Goal: Navigation & Orientation: Locate item on page

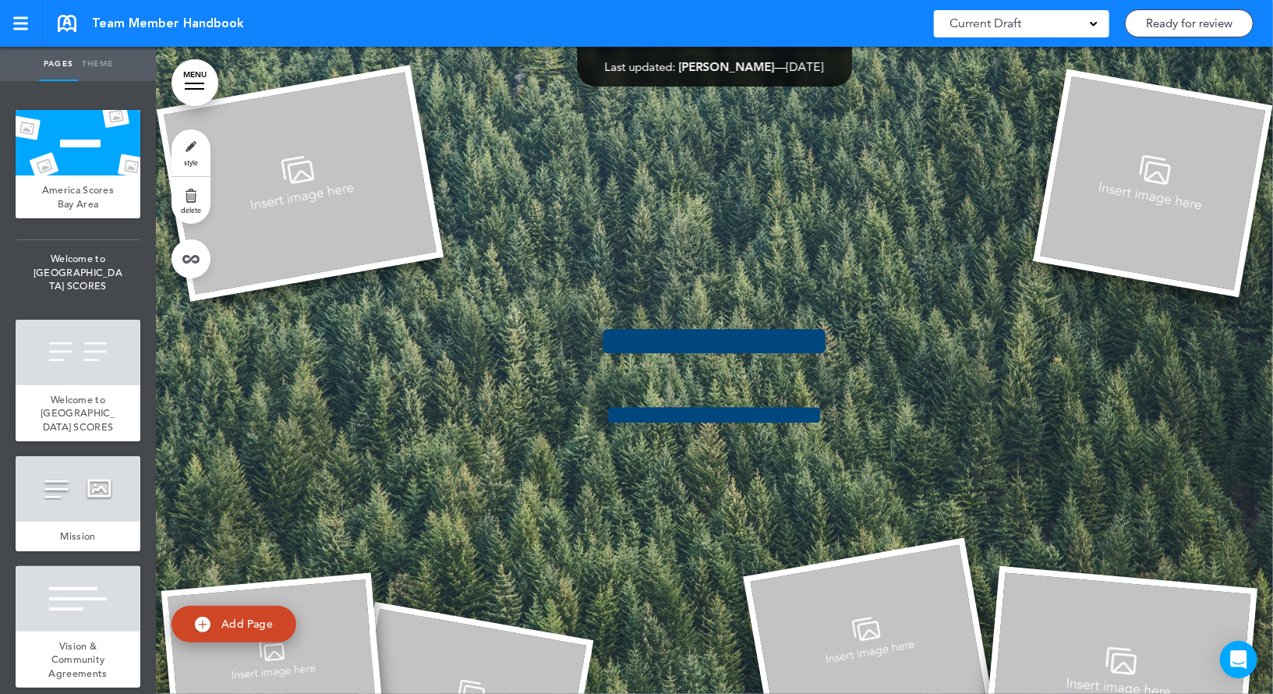
click at [760, 248] on div at bounding box center [714, 370] width 1117 height 647
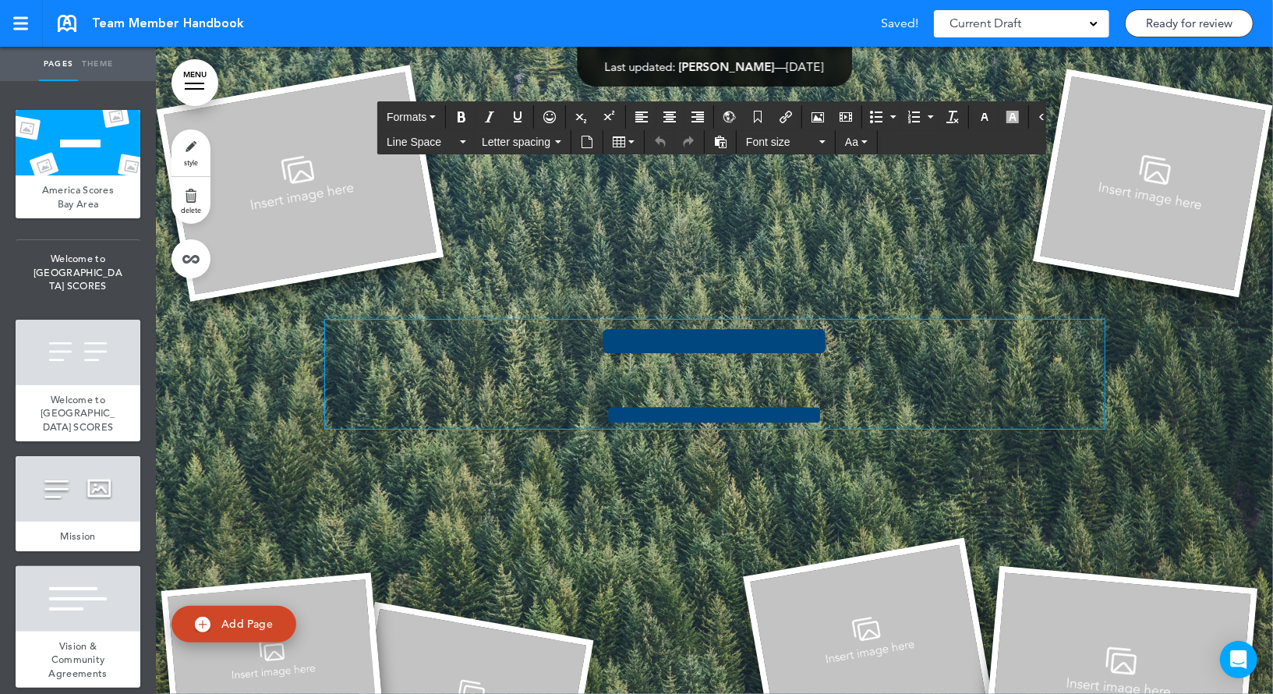
click at [713, 344] on h1 "**********" at bounding box center [715, 341] width 780 height 43
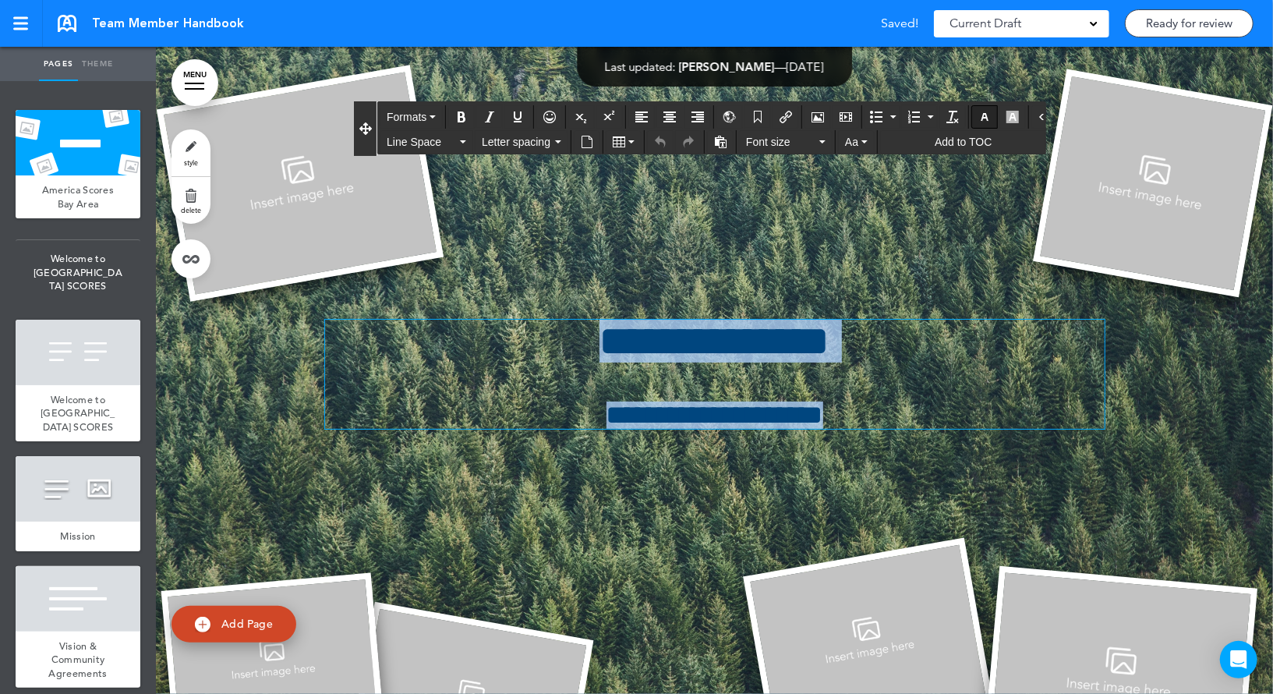
click at [979, 111] on icon "button" at bounding box center [985, 117] width 12 height 12
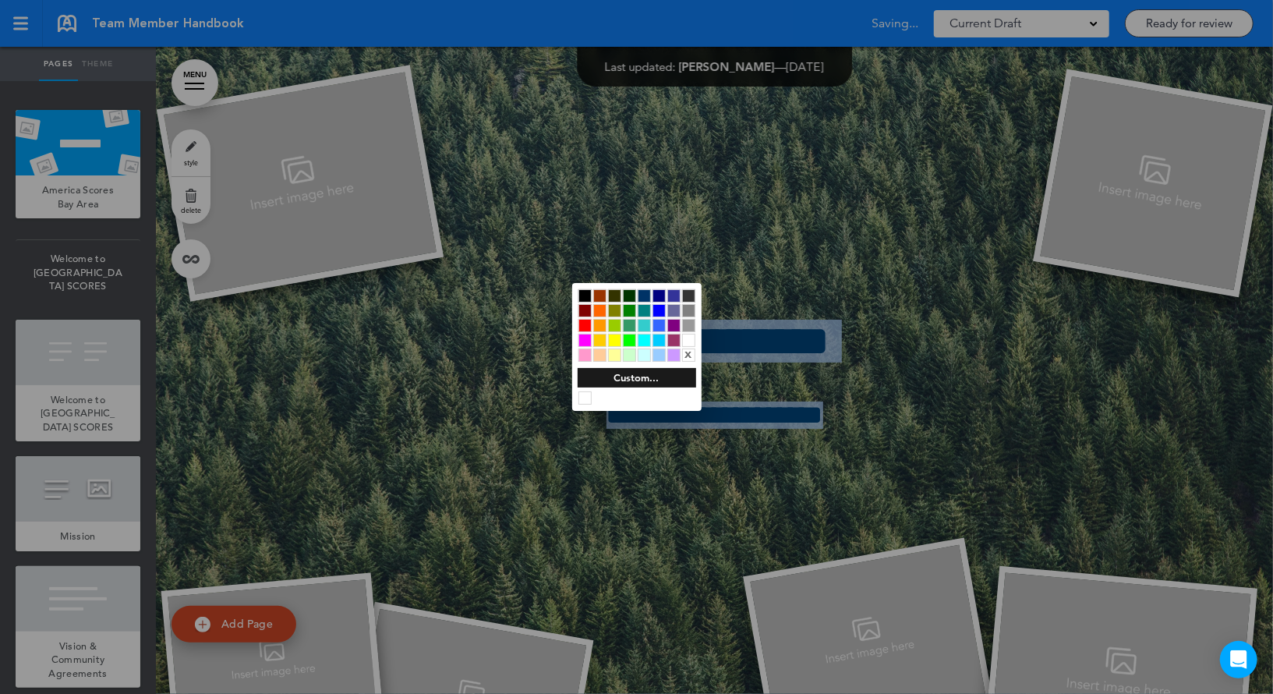
click at [688, 342] on div at bounding box center [688, 340] width 13 height 13
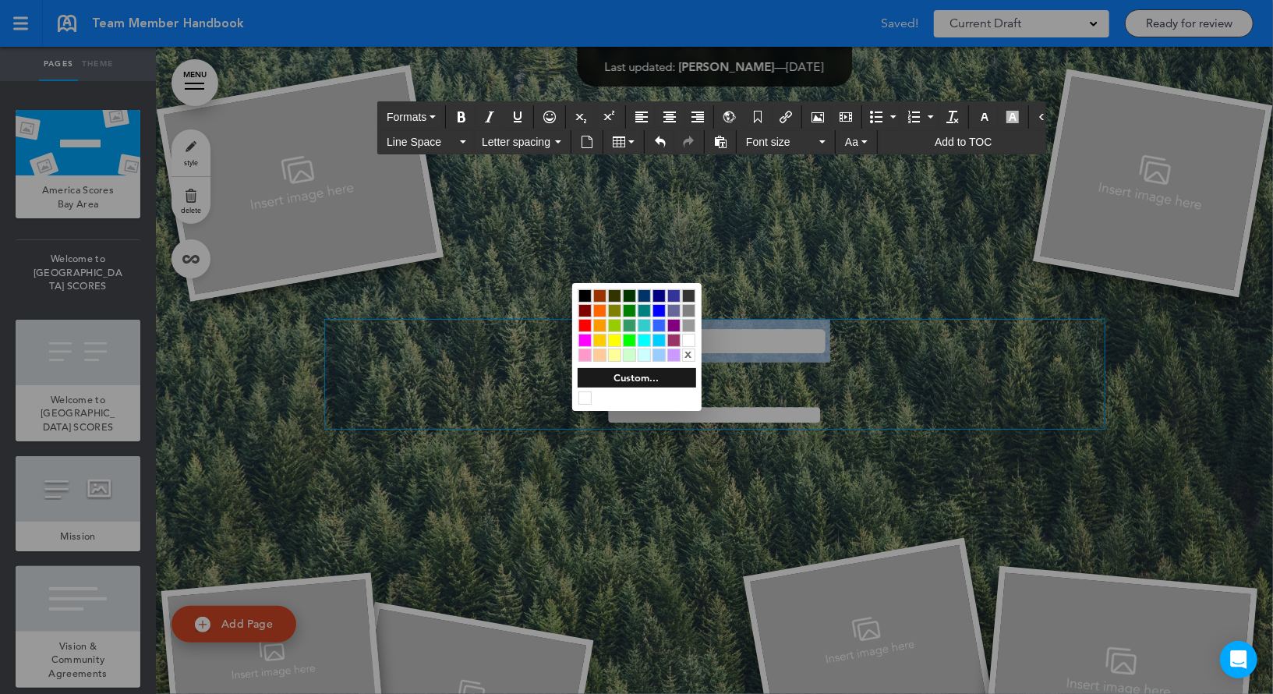
click at [782, 321] on div at bounding box center [636, 347] width 1273 height 694
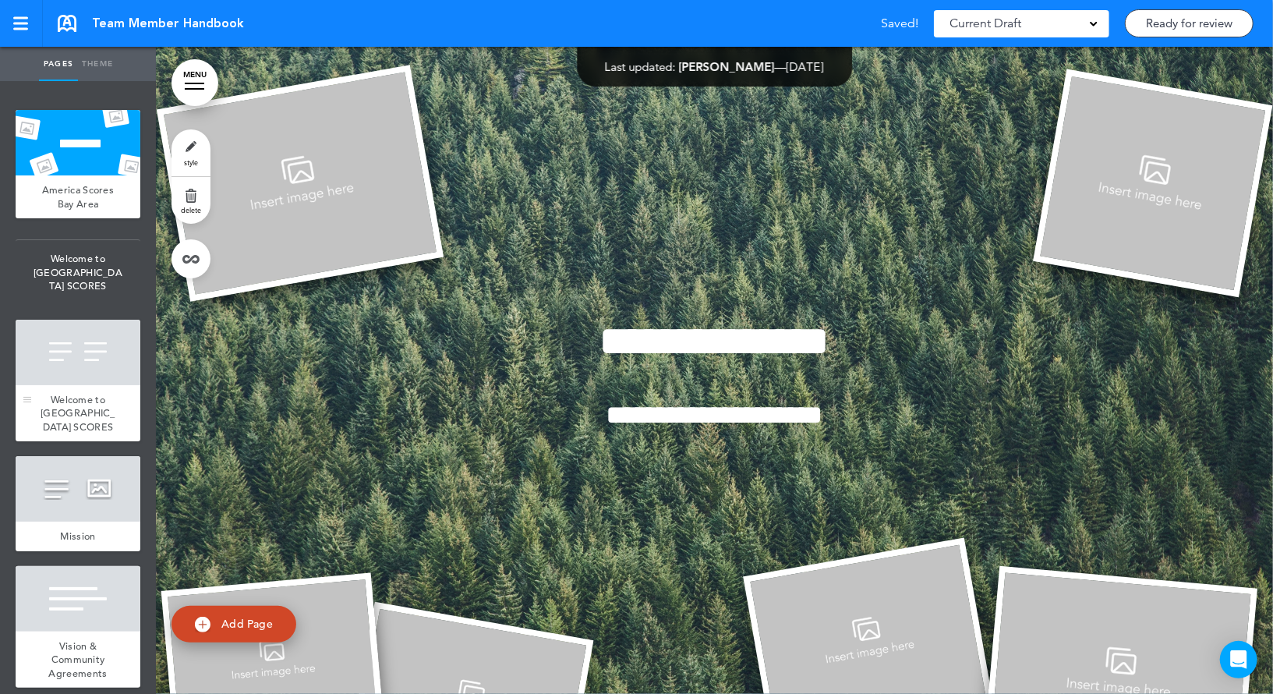
click at [83, 370] on div at bounding box center [78, 353] width 125 height 66
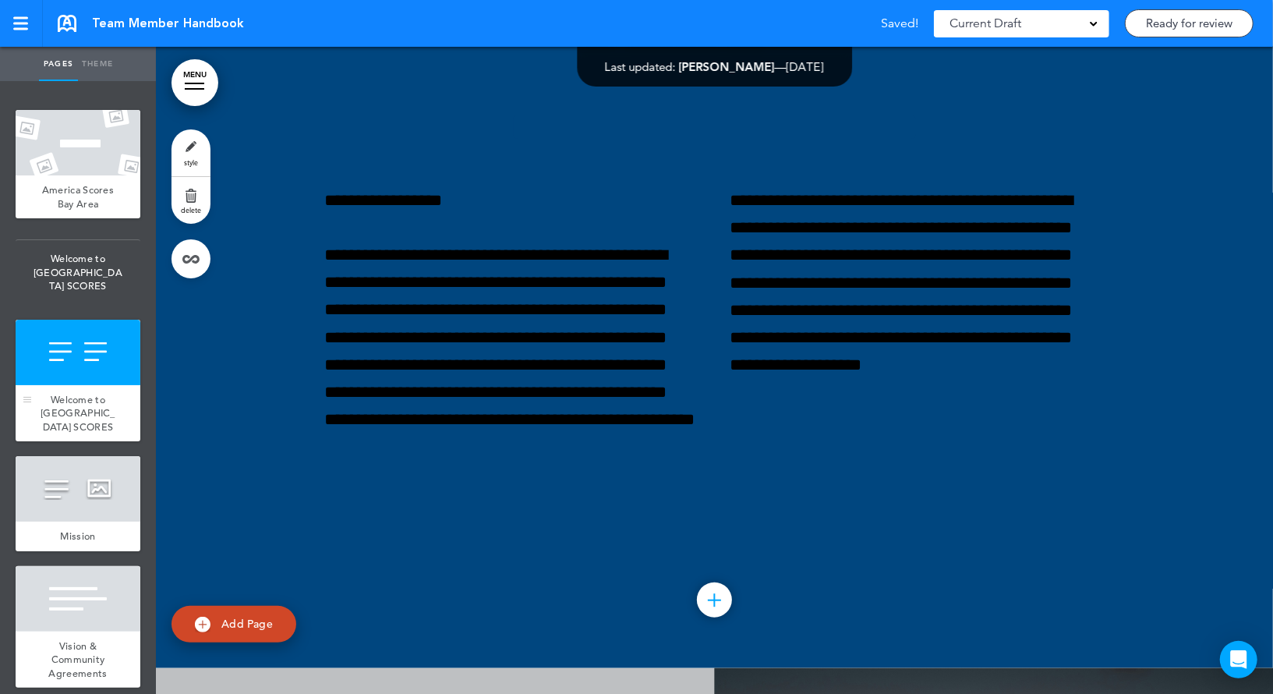
scroll to position [647, 0]
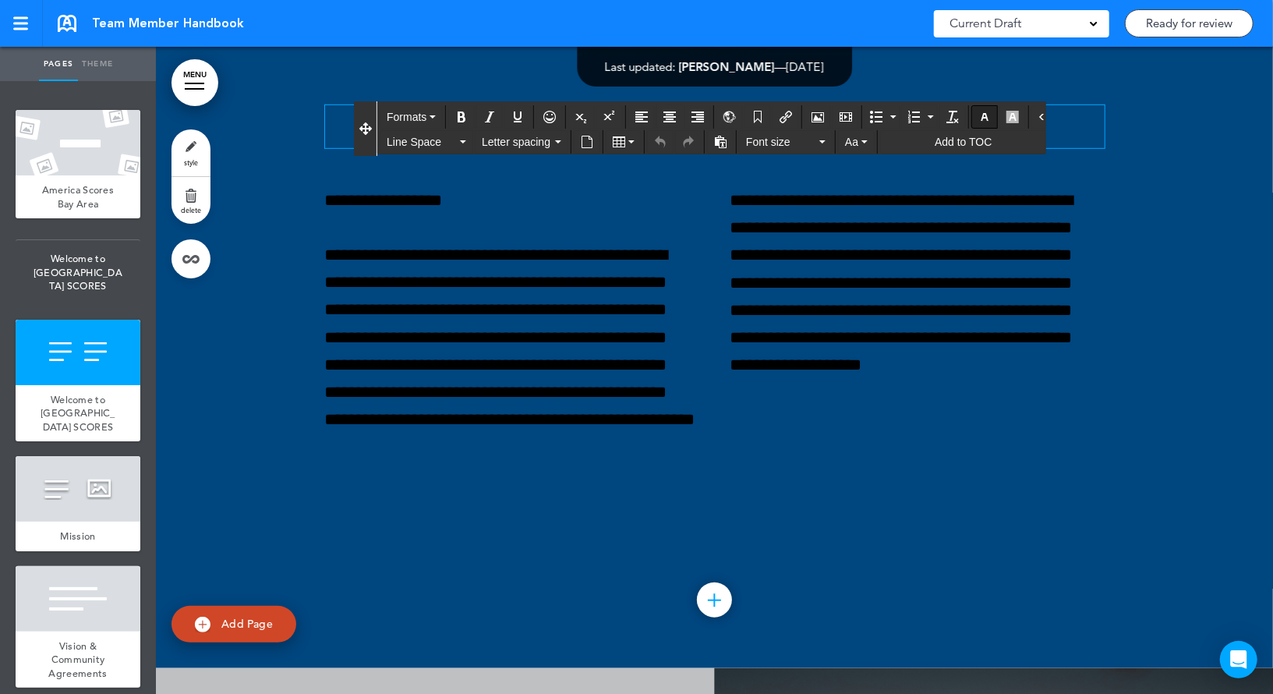
click at [979, 113] on icon "button" at bounding box center [985, 117] width 12 height 12
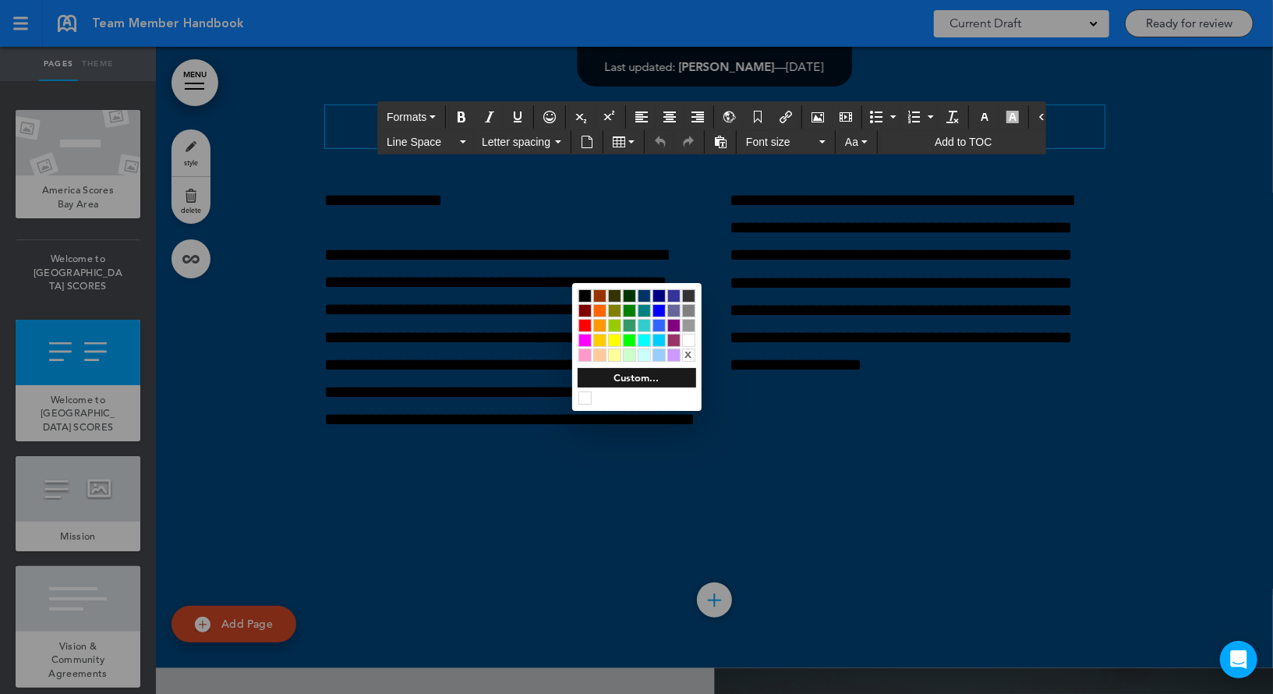
click at [690, 336] on div at bounding box center [688, 340] width 13 height 13
click at [511, 275] on div at bounding box center [636, 347] width 1273 height 694
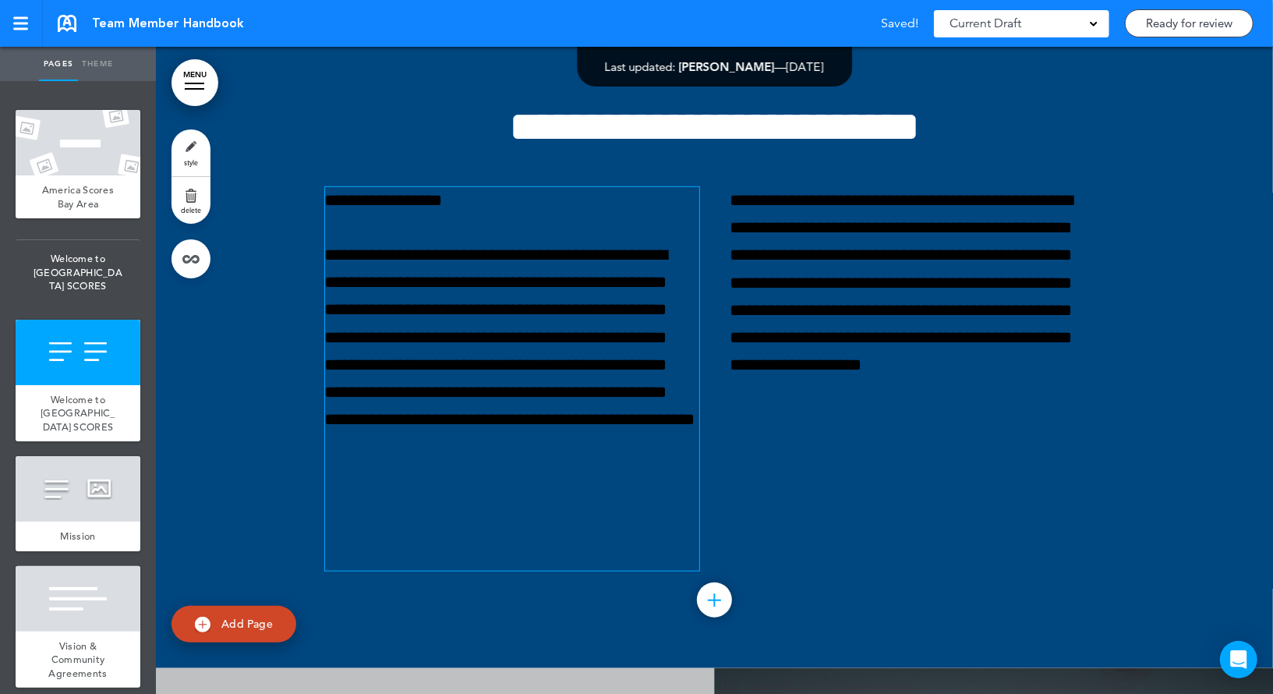
click at [544, 260] on p "**********" at bounding box center [512, 365] width 374 height 247
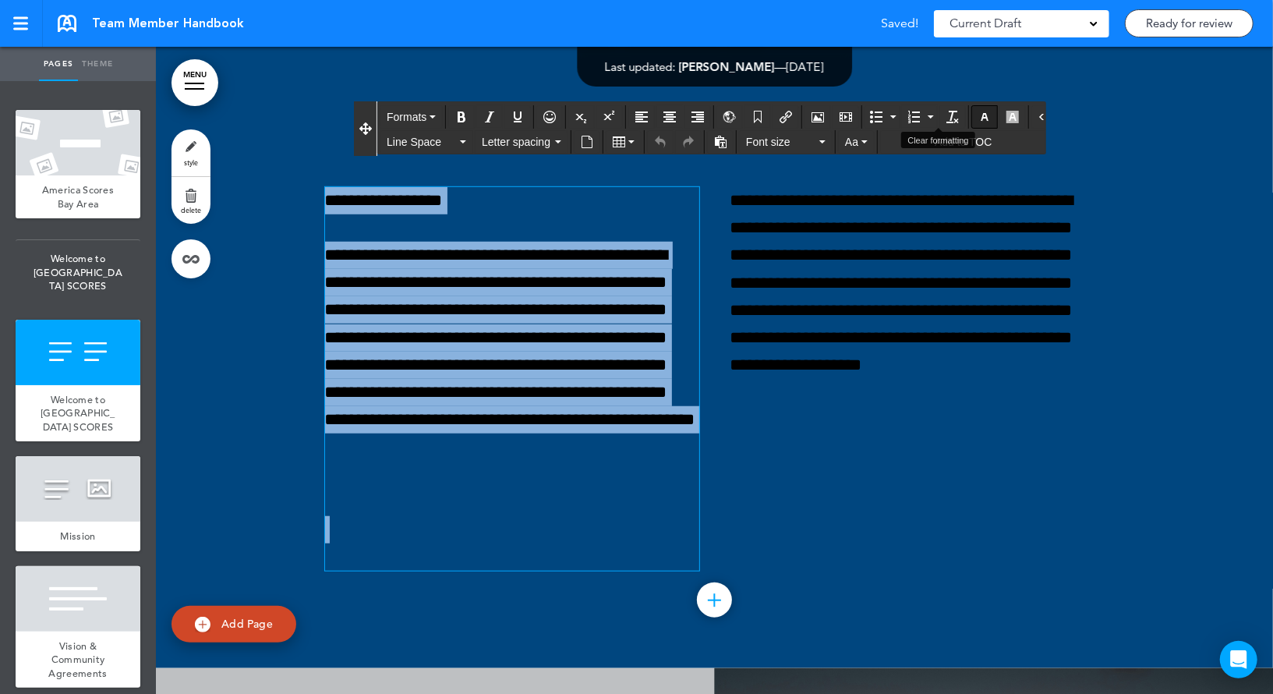
click at [979, 113] on icon "button" at bounding box center [985, 117] width 12 height 12
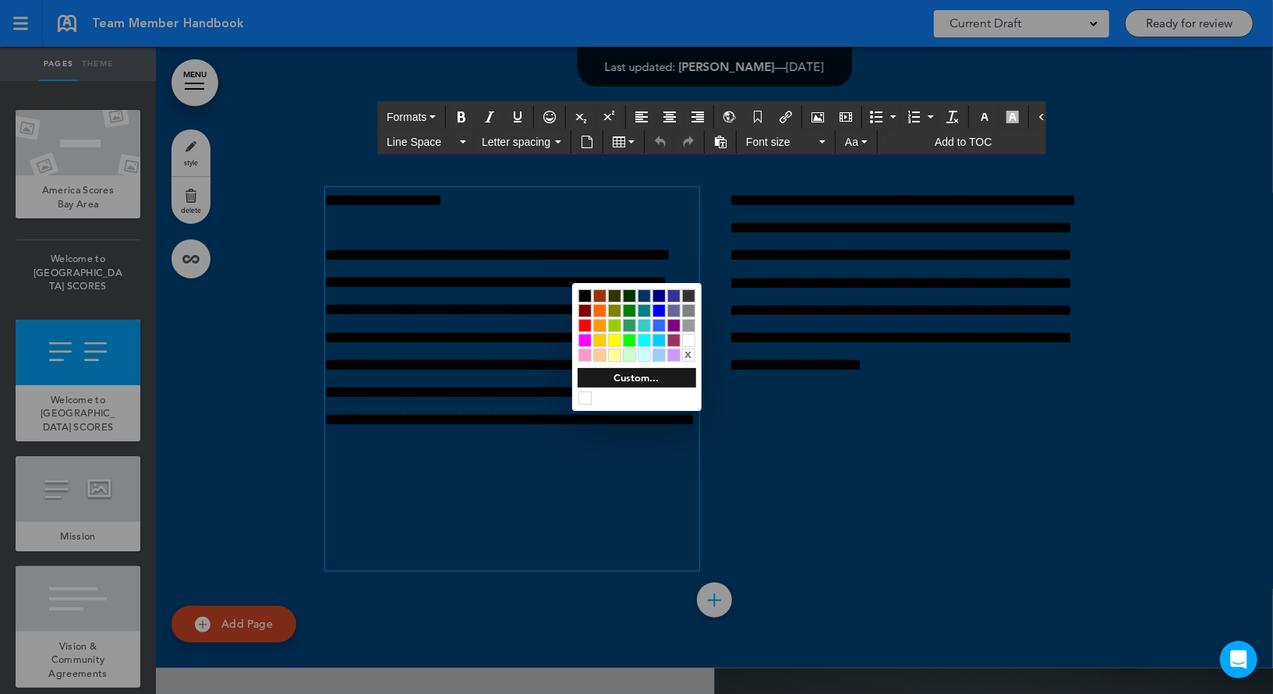
click at [689, 338] on div at bounding box center [688, 340] width 13 height 13
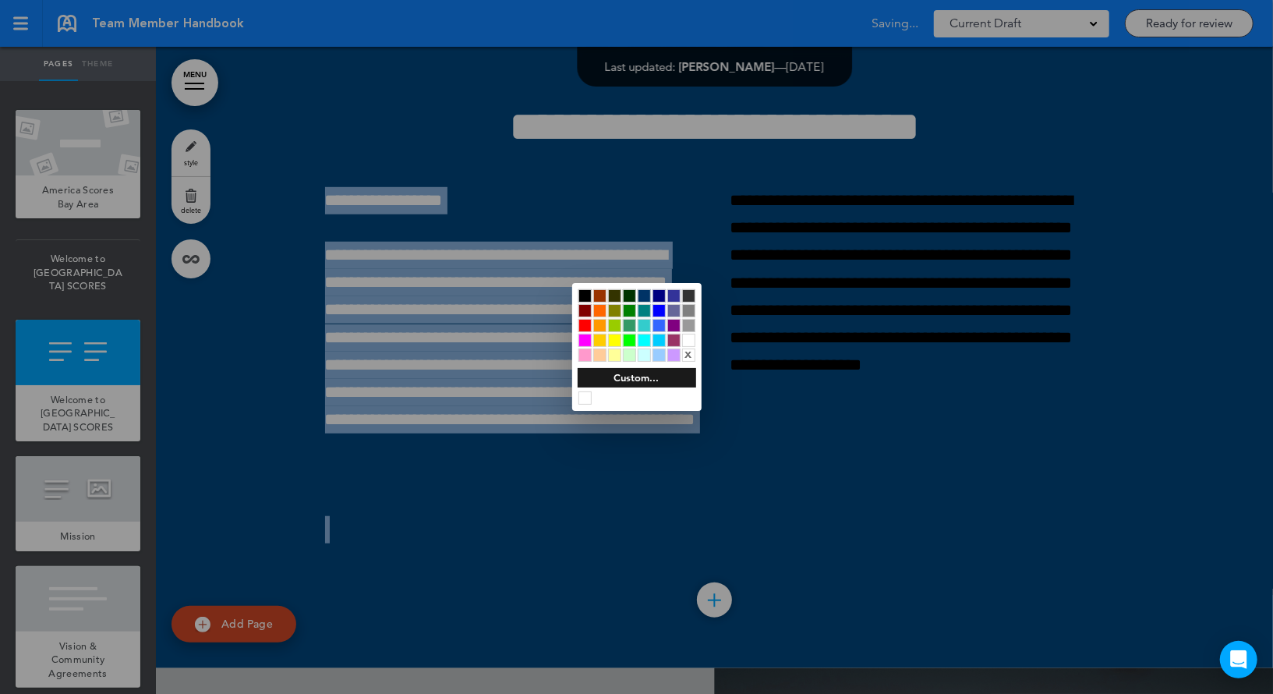
click at [772, 305] on div at bounding box center [636, 347] width 1273 height 694
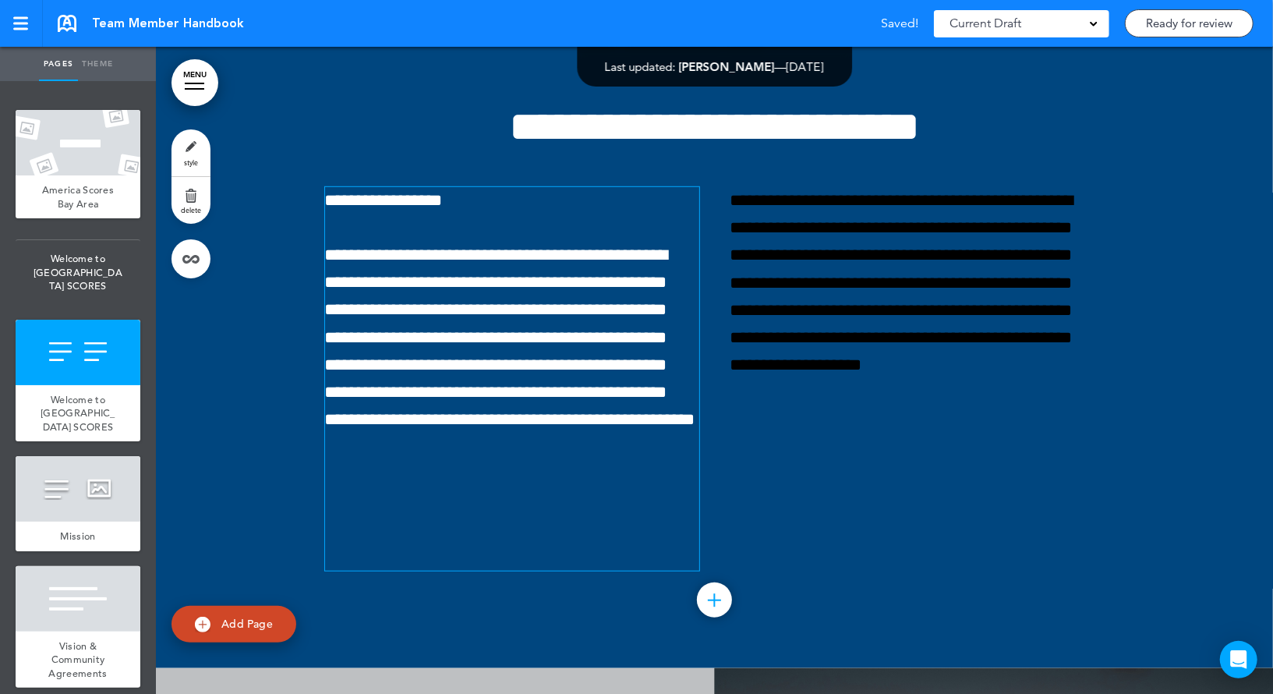
click at [528, 529] on p at bounding box center [512, 529] width 374 height 27
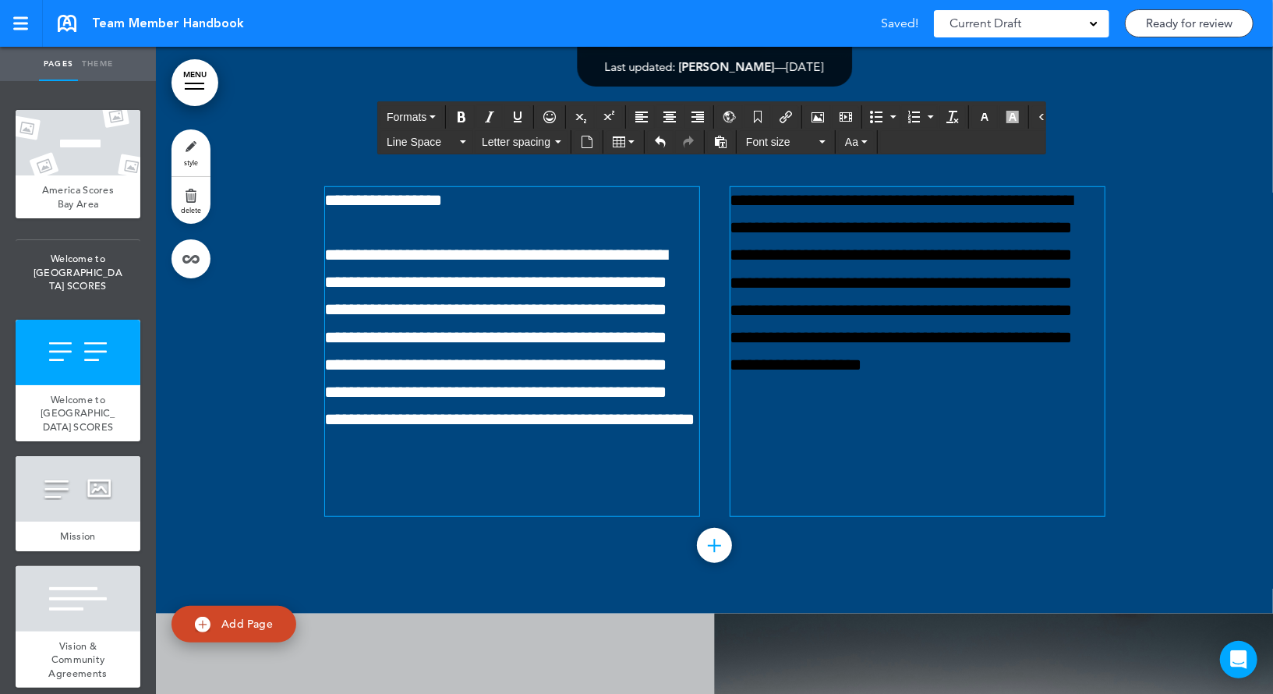
click at [824, 283] on p "**********" at bounding box center [918, 297] width 374 height 220
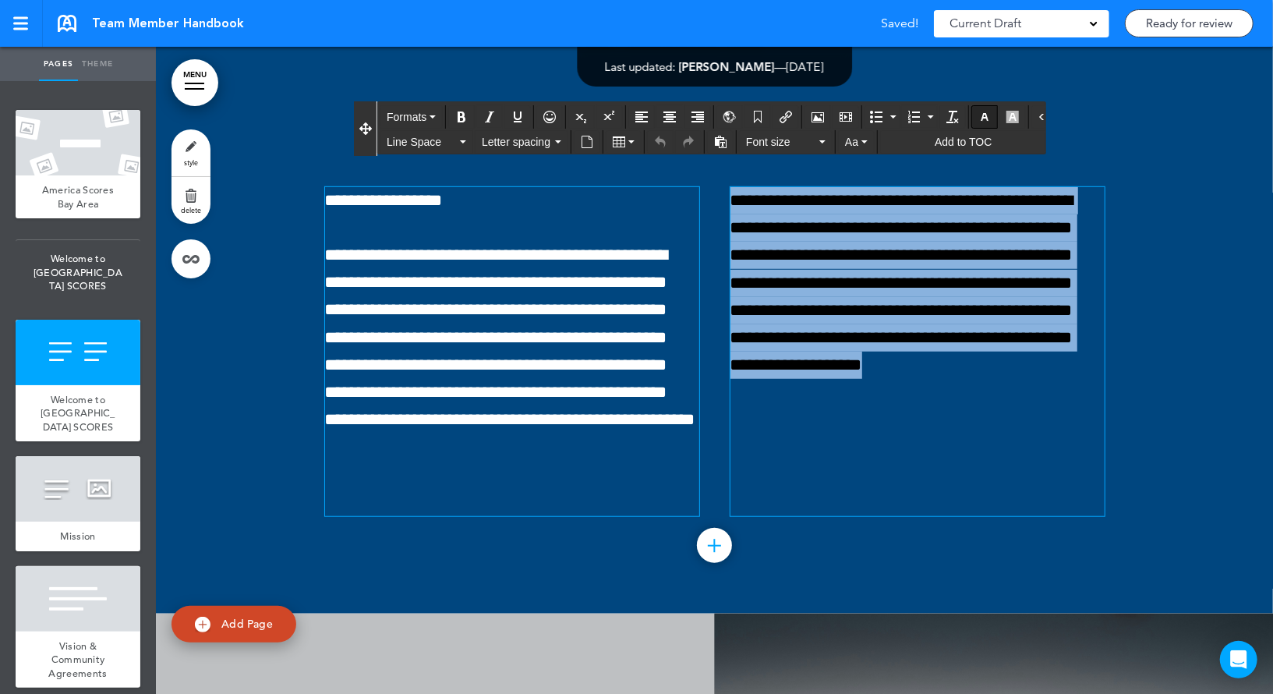
click at [979, 112] on icon "button" at bounding box center [985, 117] width 12 height 12
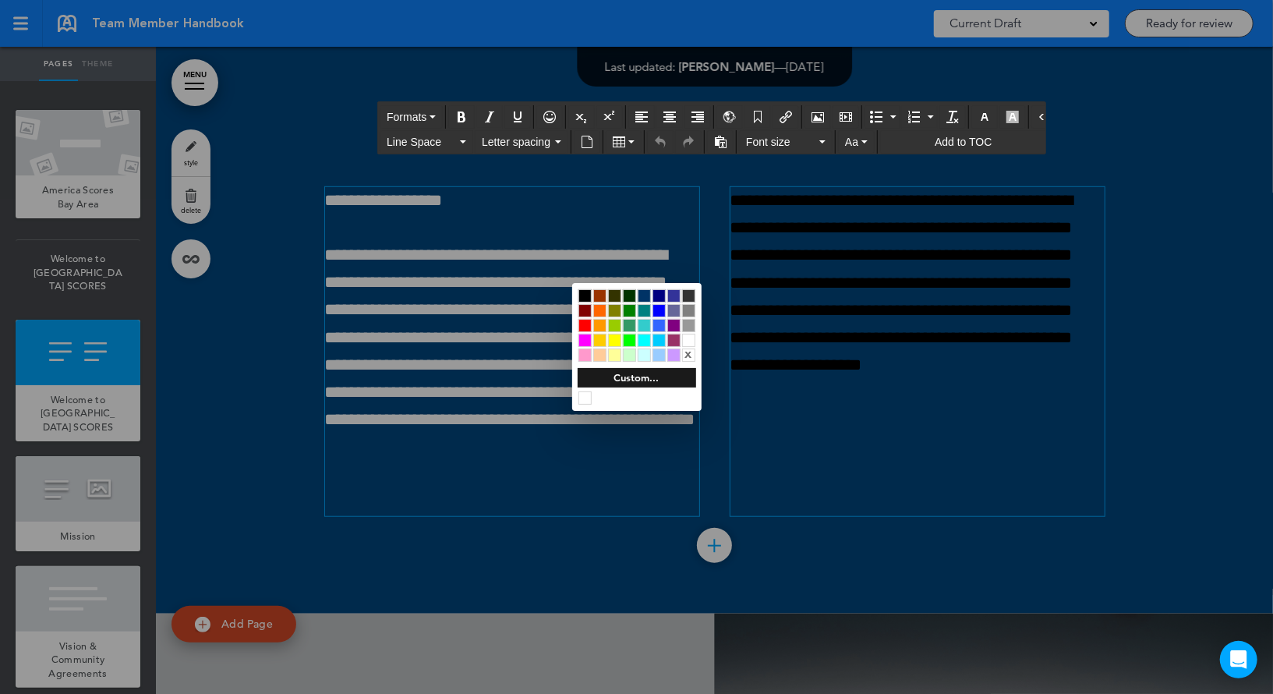
click at [689, 340] on div at bounding box center [688, 340] width 13 height 13
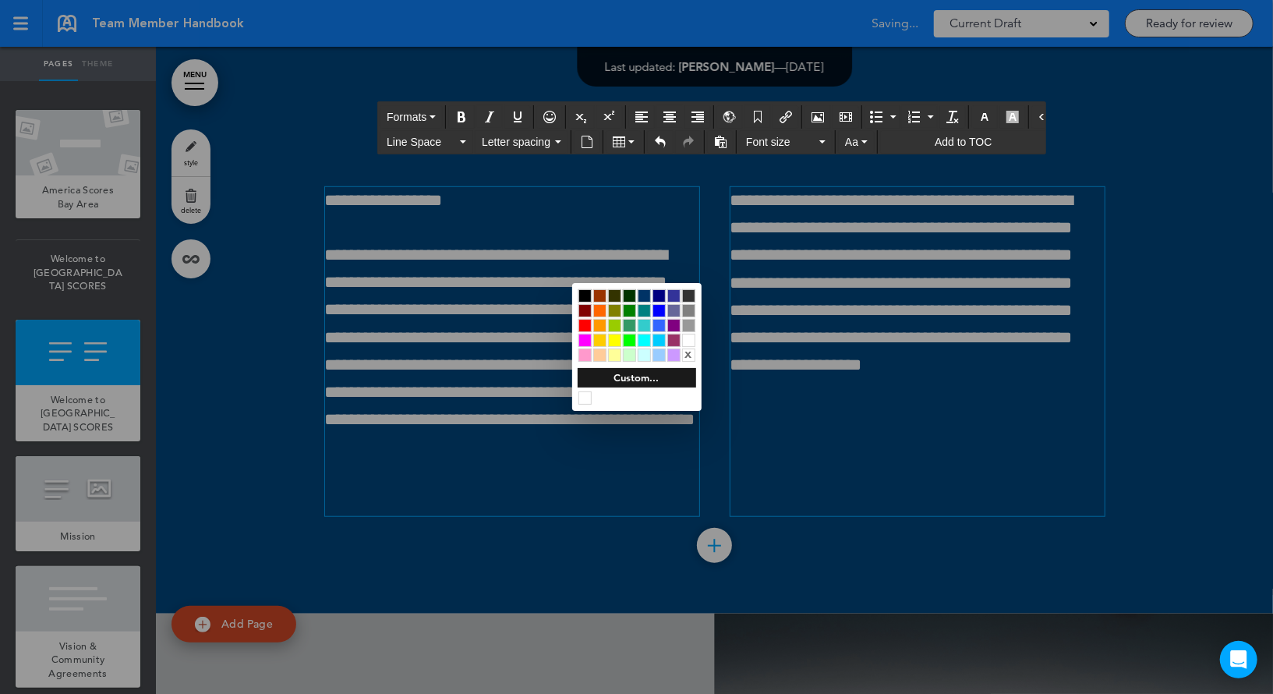
click at [831, 313] on div at bounding box center [636, 347] width 1273 height 694
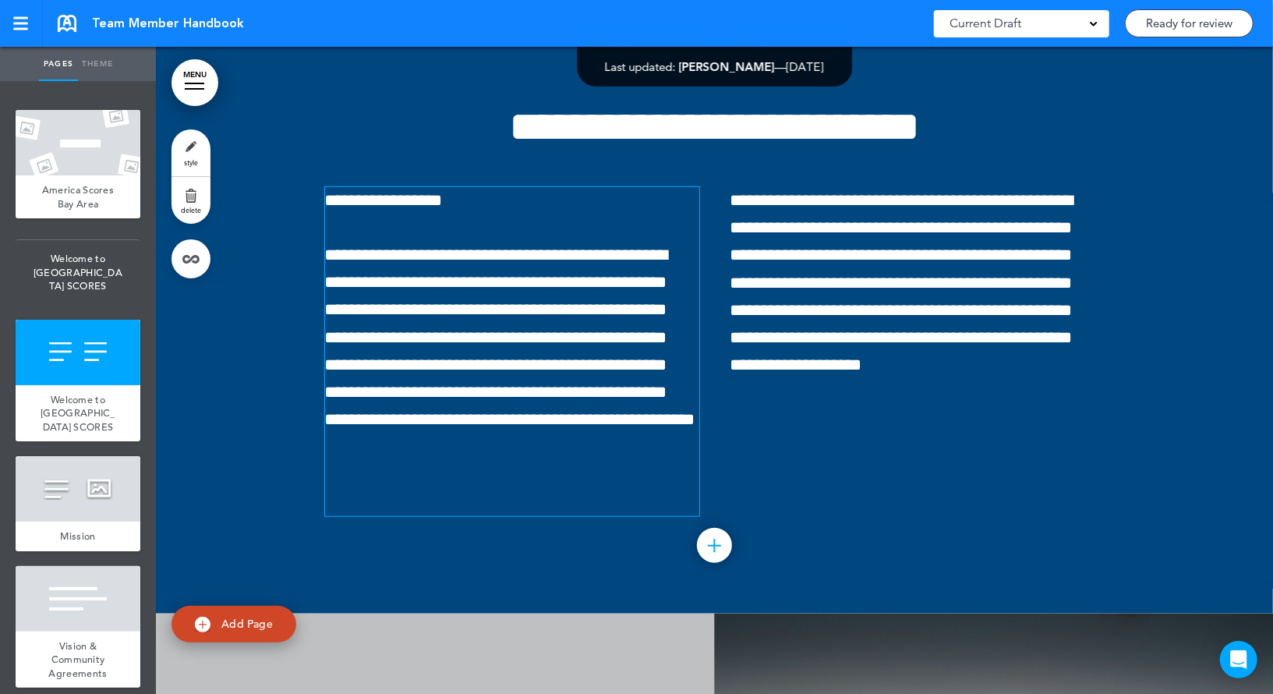
scroll to position [652, 0]
